Goal: Navigation & Orientation: Find specific page/section

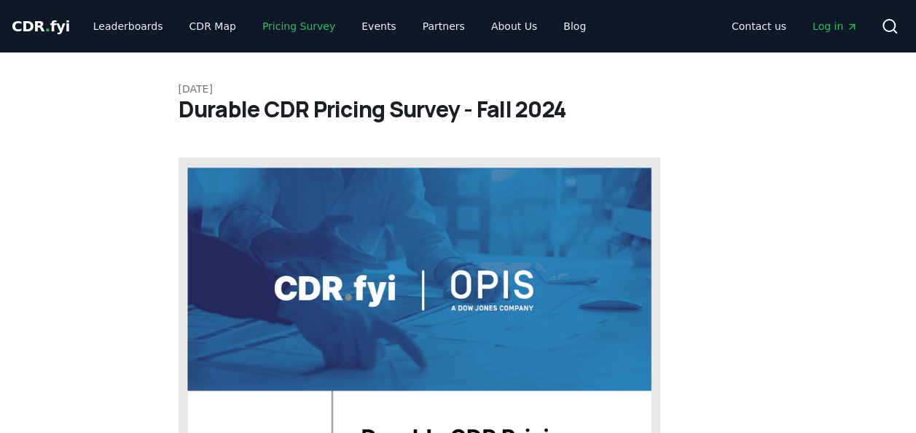
click at [275, 23] on link "Pricing Survey" at bounding box center [299, 26] width 96 height 26
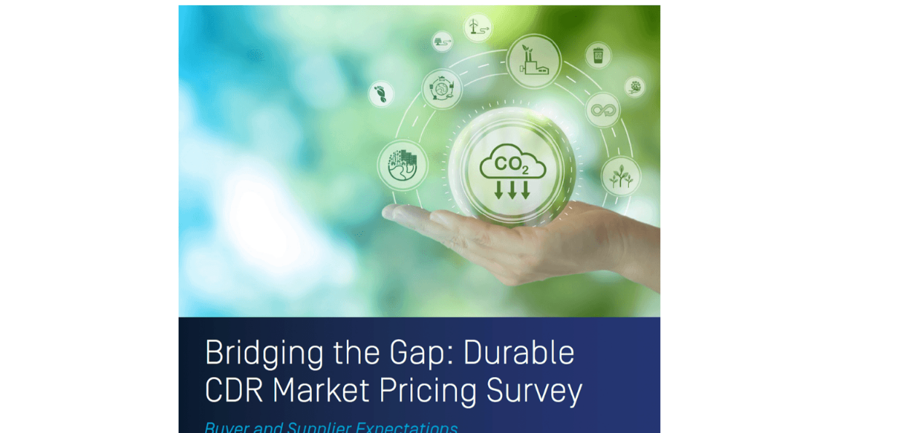
scroll to position [3482, 0]
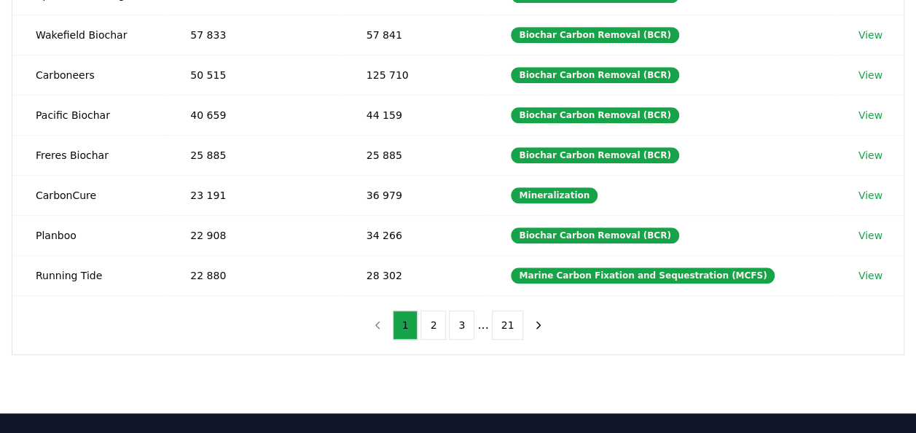
scroll to position [510, 0]
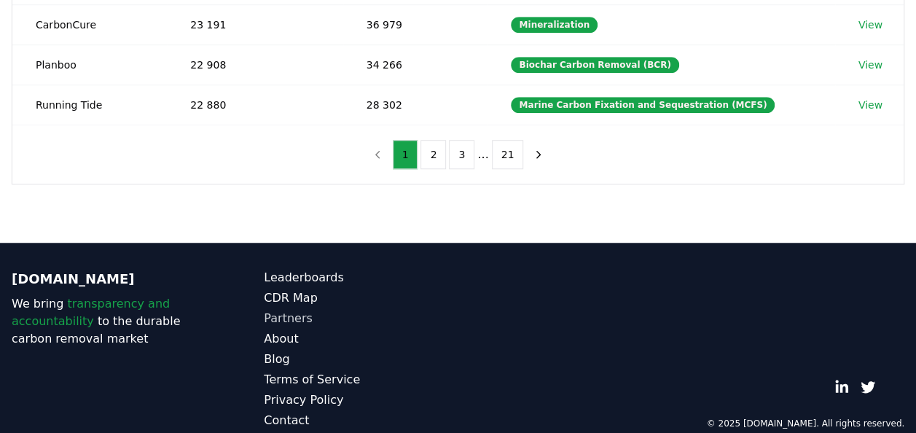
click at [294, 310] on link "Partners" at bounding box center [361, 318] width 194 height 17
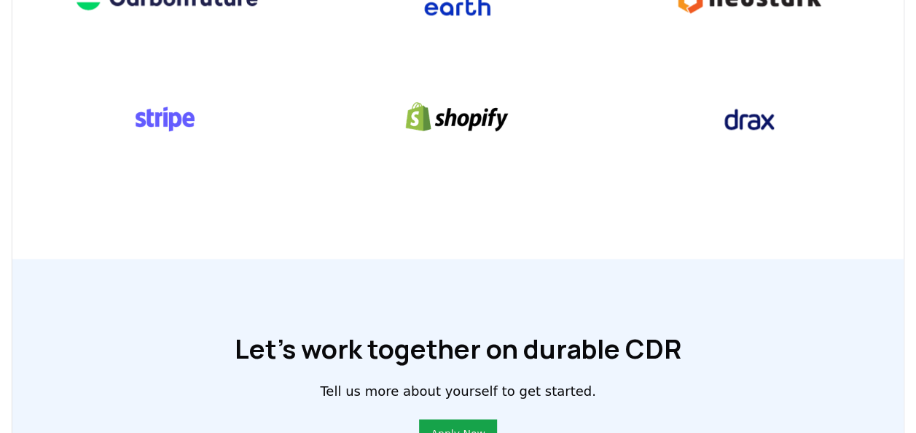
scroll to position [1020, 0]
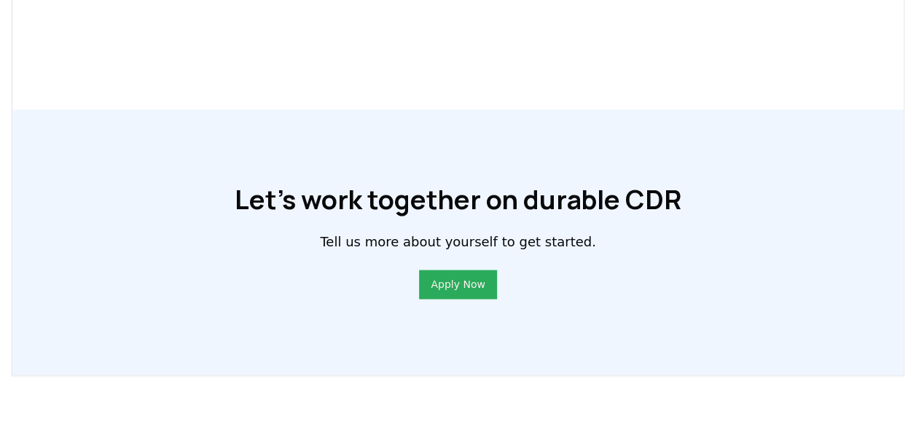
click at [459, 281] on link "Apply Now" at bounding box center [458, 284] width 54 height 15
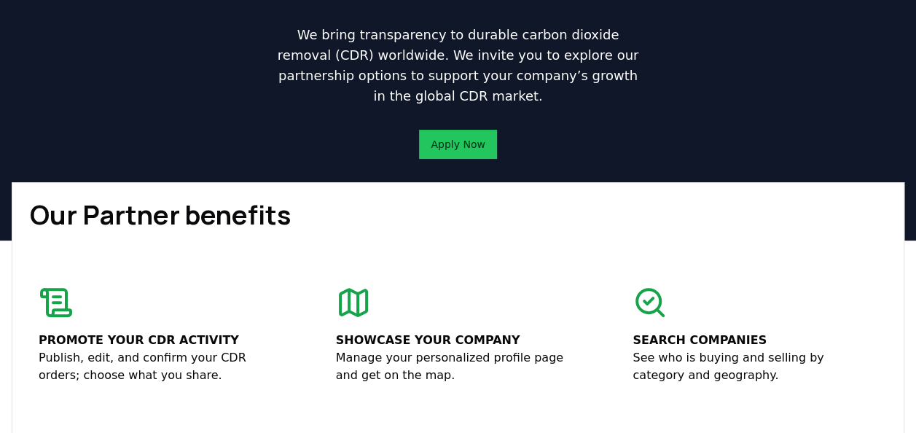
scroll to position [0, 0]
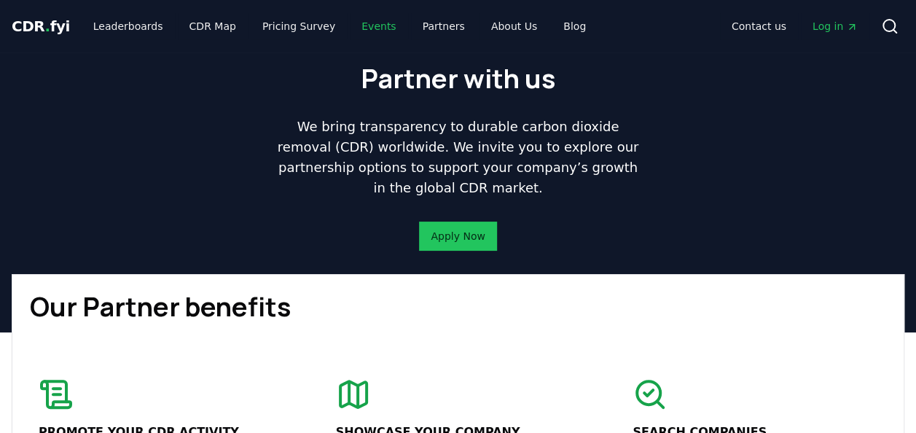
click at [356, 25] on link "Events" at bounding box center [379, 26] width 58 height 26
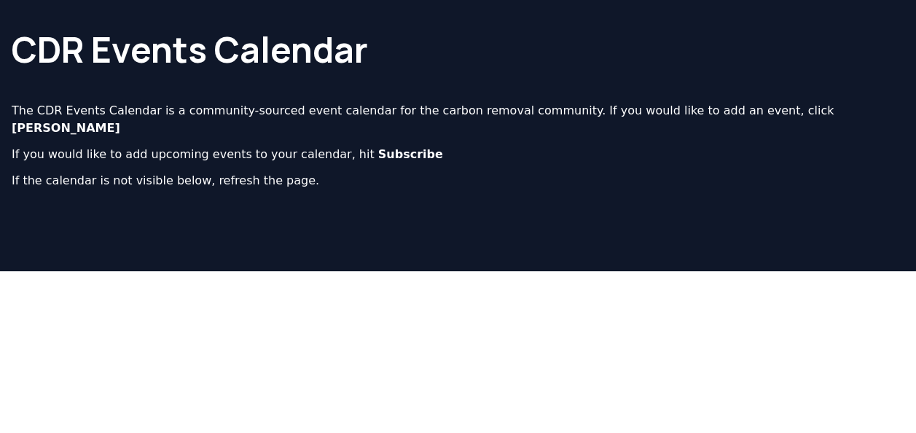
scroll to position [58, 0]
